Goal: Task Accomplishment & Management: Use online tool/utility

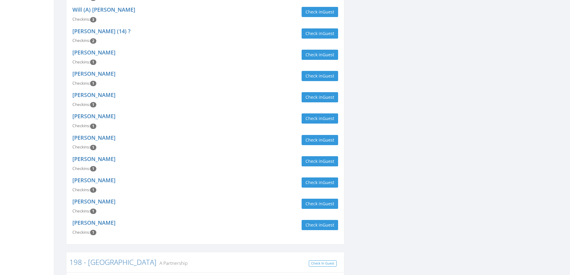
scroll to position [419, 0]
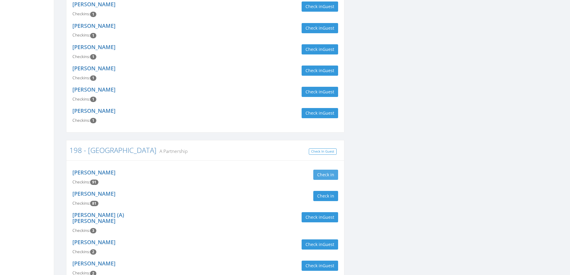
type input "[PERSON_NAME]"
click at [316, 170] on button "Check in" at bounding box center [325, 175] width 25 height 10
click at [231, 167] on div "[PERSON_NAME] Checkins: 92 In: [DATE] 1:01 PM Check in Check Out Check Out" at bounding box center [205, 177] width 275 height 21
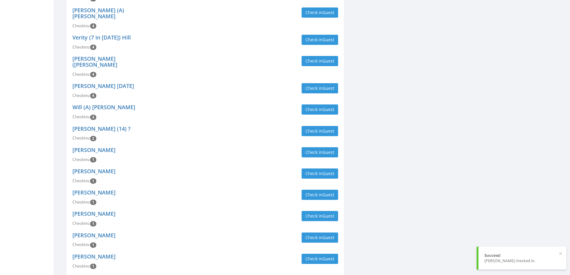
scroll to position [0, 0]
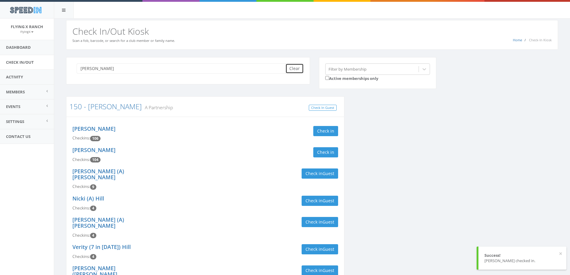
click at [296, 68] on button "Clear" at bounding box center [294, 68] width 18 height 10
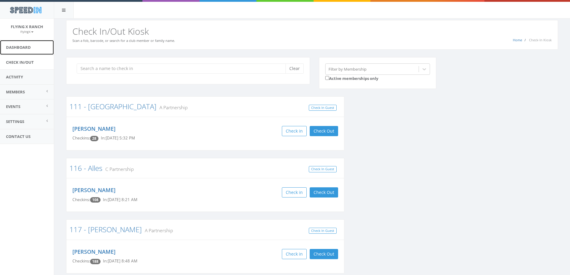
click at [19, 46] on link "Dashboard" at bounding box center [27, 47] width 54 height 15
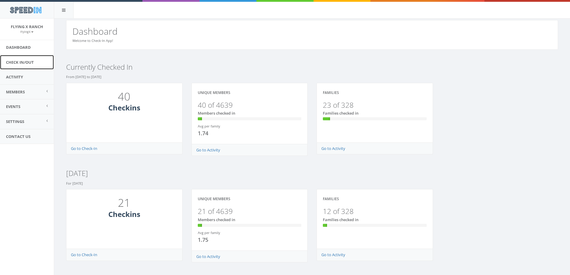
click at [21, 63] on link "Check In/Out" at bounding box center [27, 62] width 54 height 15
